Goal: Information Seeking & Learning: Stay updated

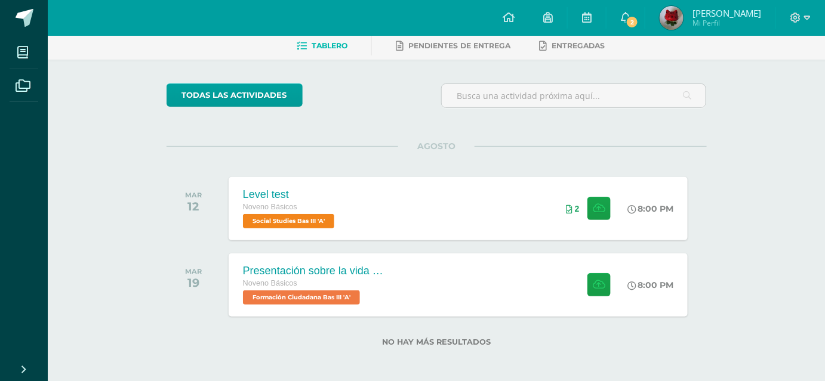
scroll to position [60, 0]
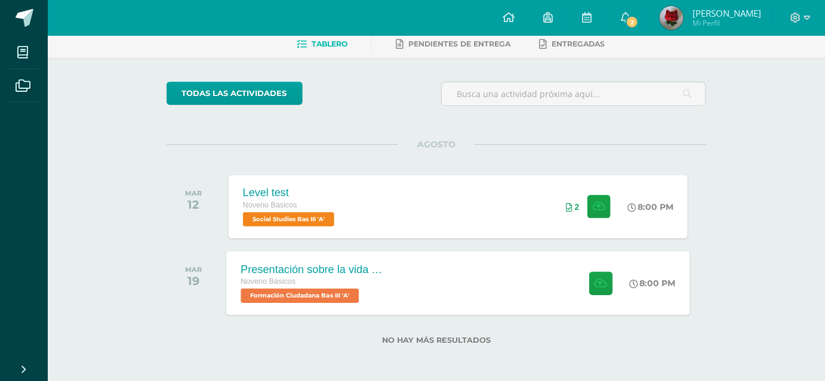
click at [427, 304] on div "Presentación sobre la vida del General [PERSON_NAME]. Noveno Básicos Formación …" at bounding box center [458, 283] width 464 height 64
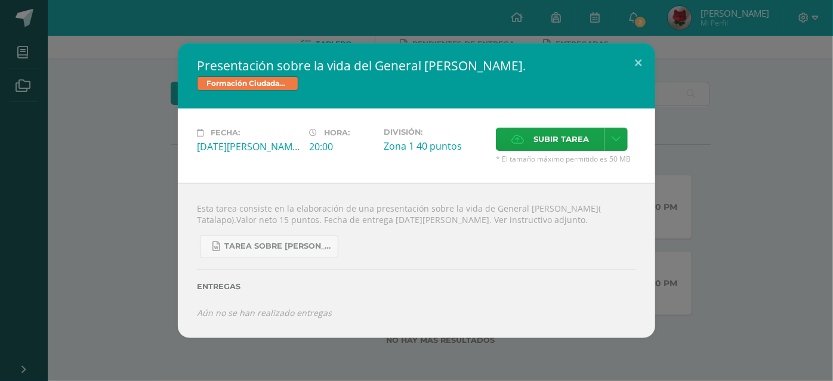
click at [187, 184] on div "Esta tarea consiste en la elaboración de una presentación sobre la vida de Gene…" at bounding box center [416, 260] width 477 height 155
click at [119, 126] on div "Presentación sobre la vida del General [PERSON_NAME]. Formación Ciudadana Bas I…" at bounding box center [416, 190] width 823 height 295
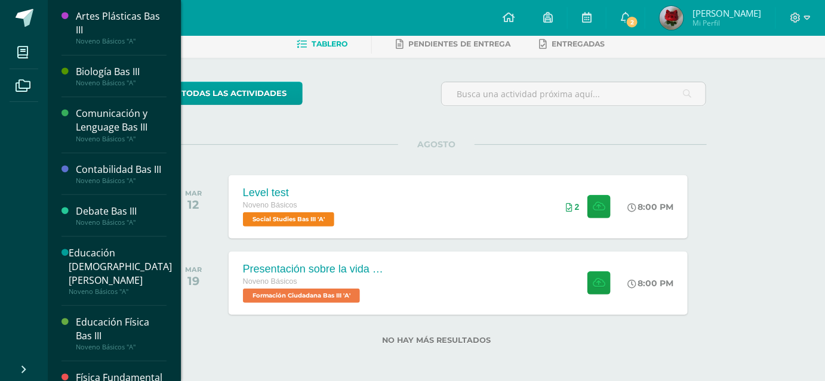
drag, startPoint x: 174, startPoint y: 140, endPoint x: 176, endPoint y: 231, distance: 91.9
click at [176, 231] on div "Artes Plásticas Bas III Noveno Básicos "A" Biología Bas III Noveno Básicos "A" …" at bounding box center [114, 190] width 134 height 381
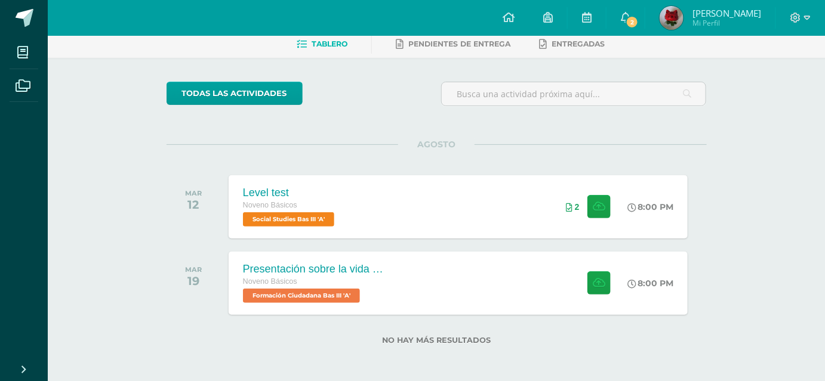
scroll to position [299, 0]
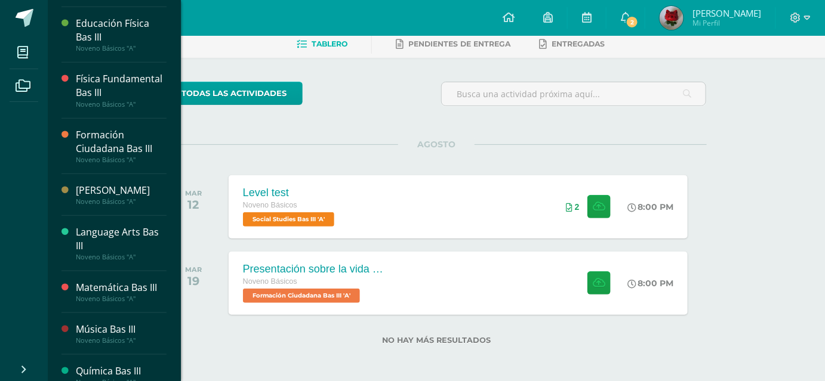
click at [146, 295] on div "Matemática Bas III" at bounding box center [121, 288] width 91 height 14
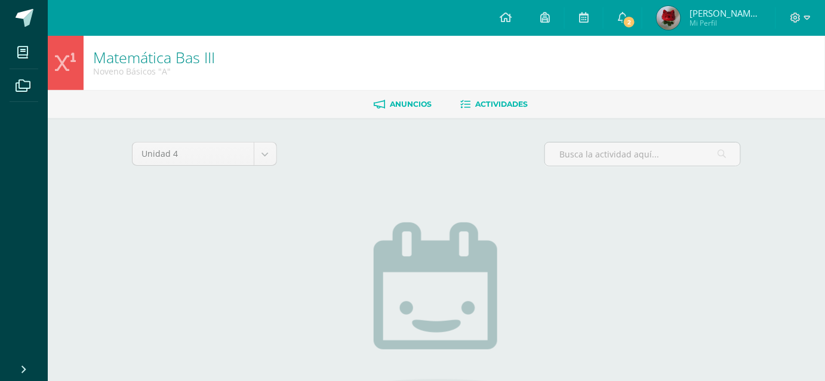
click at [389, 95] on link "Anuncios" at bounding box center [402, 104] width 58 height 19
click at [383, 104] on link "Anuncios" at bounding box center [402, 104] width 58 height 19
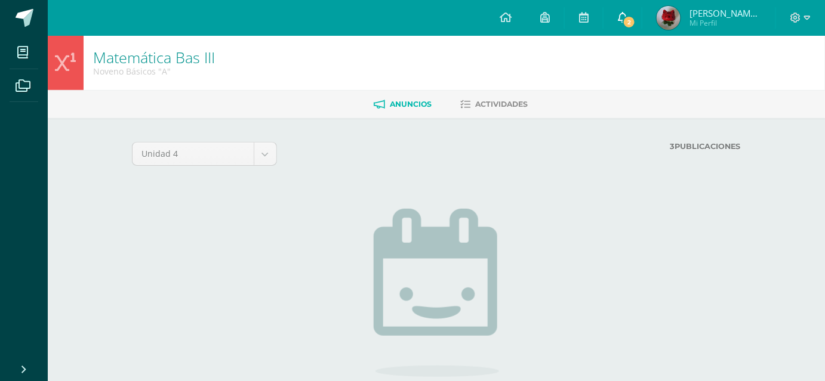
click at [627, 11] on span at bounding box center [623, 17] width 10 height 13
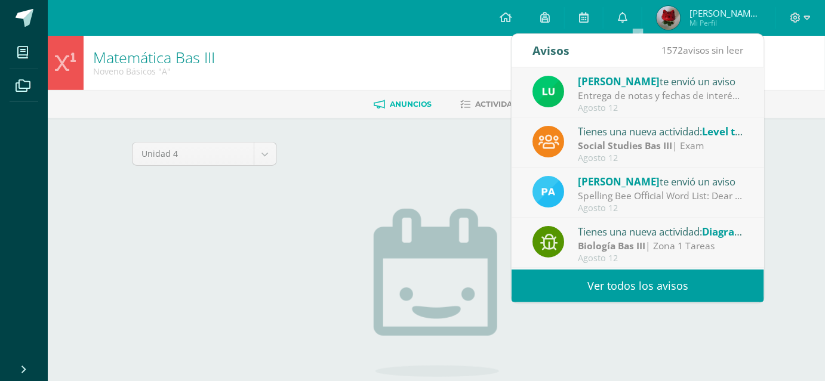
click at [449, 174] on div "Unidad 4 Unidad 1 Unidad 2 Unidad 3 Unidad 4 3 Publicaciones Cargando anuncios …" at bounding box center [436, 309] width 609 height 334
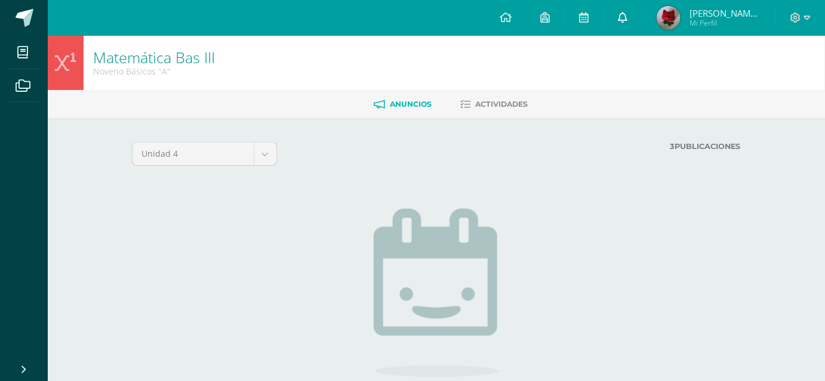
click at [641, 10] on link "0" at bounding box center [622, 18] width 38 height 36
click at [423, 200] on div "No hay anuncios aún Espera a tener novedades en esta sección o sal y disfruta d…" at bounding box center [436, 330] width 352 height 291
